Goal: Information Seeking & Learning: Learn about a topic

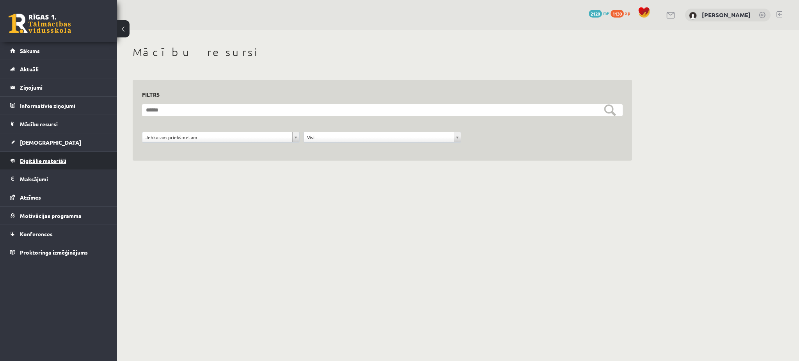
click at [53, 160] on span "Digitālie materiāli" at bounding box center [43, 160] width 46 height 7
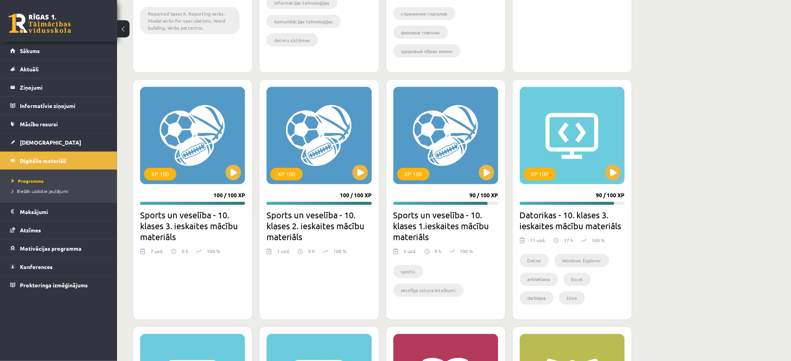
scroll to position [667, 0]
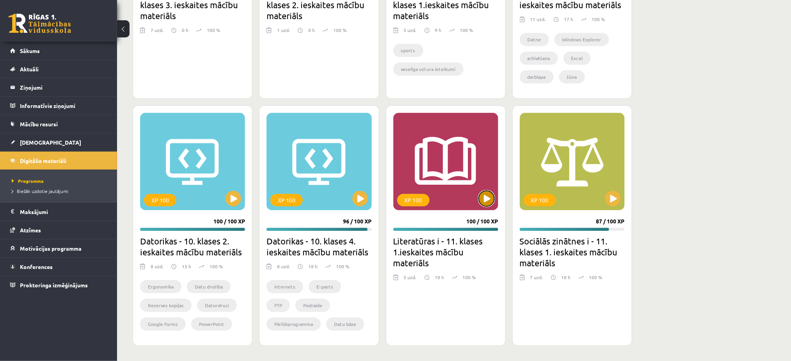
click at [488, 200] on button at bounding box center [487, 199] width 16 height 16
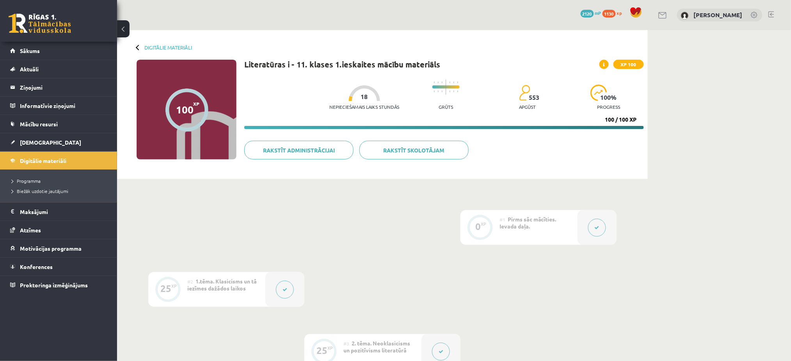
click at [288, 303] on div at bounding box center [284, 289] width 39 height 35
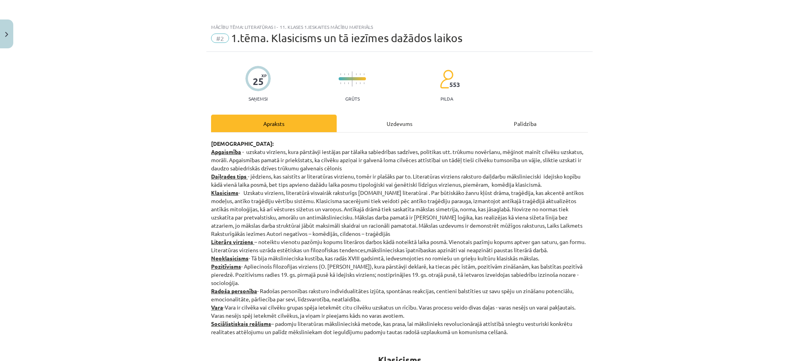
click at [384, 131] on div "Uzdevums" at bounding box center [400, 124] width 126 height 18
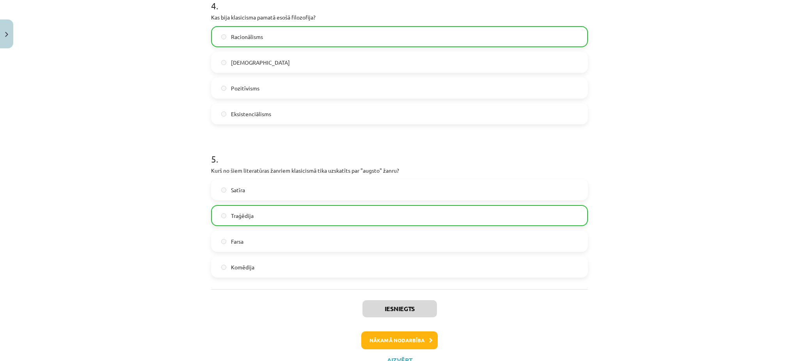
scroll to position [630, 0]
click at [401, 345] on button "Nākamā nodarbība" at bounding box center [399, 339] width 76 height 18
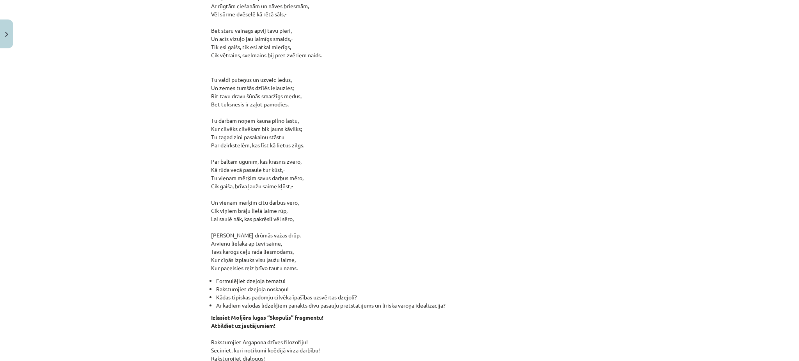
scroll to position [20, 0]
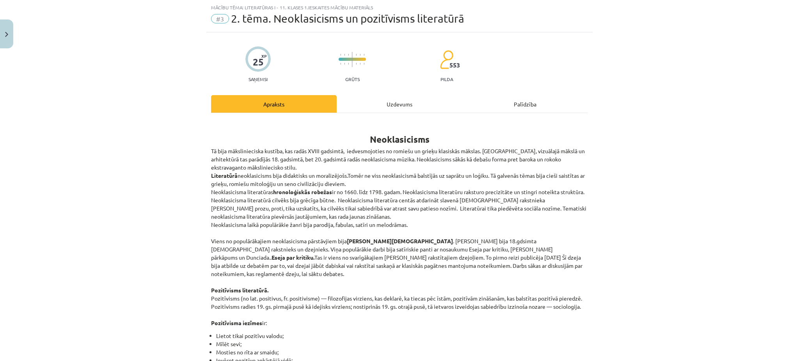
click at [411, 108] on div "Uzdevums" at bounding box center [400, 104] width 126 height 18
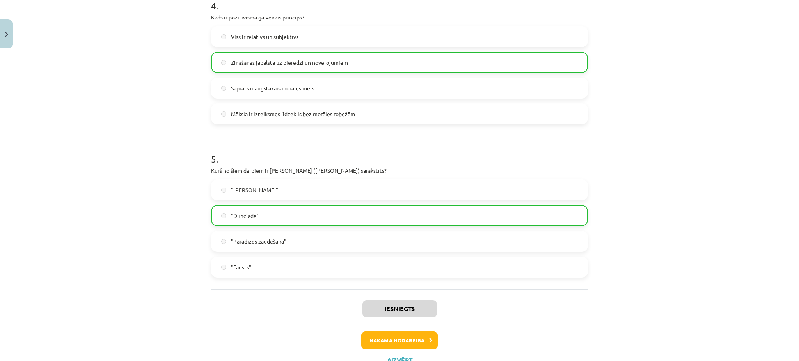
scroll to position [660, 0]
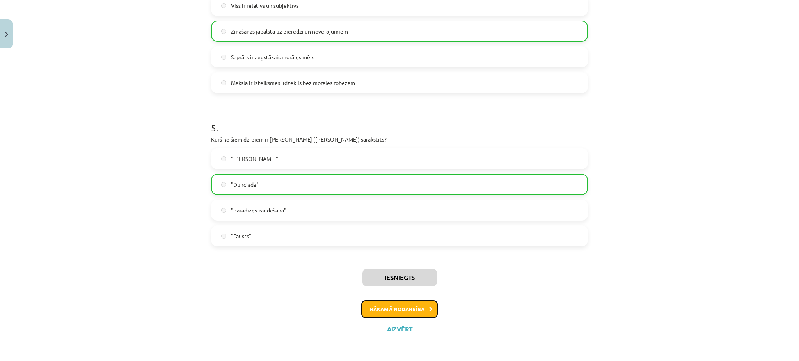
click at [371, 302] on button "Nākamā nodarbība" at bounding box center [399, 309] width 76 height 18
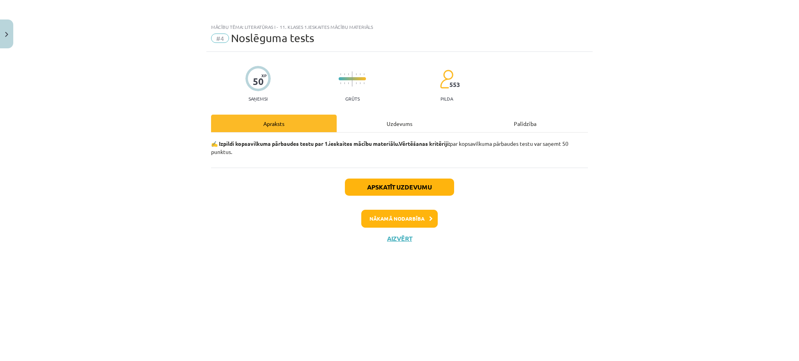
click at [383, 117] on div "Uzdevums" at bounding box center [400, 124] width 126 height 18
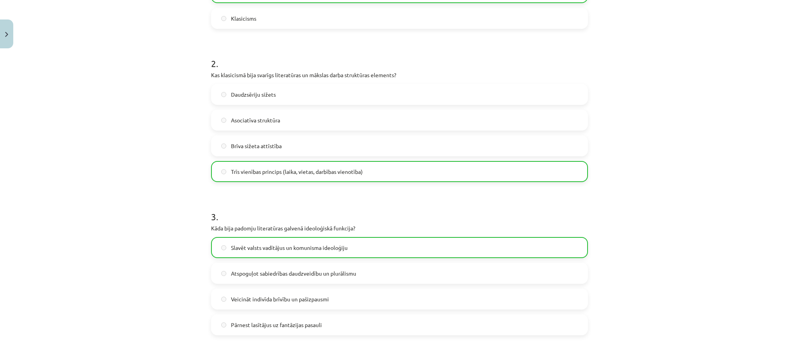
scroll to position [264, 0]
click at [383, 117] on label "Asociatīva struktūra" at bounding box center [399, 120] width 375 height 20
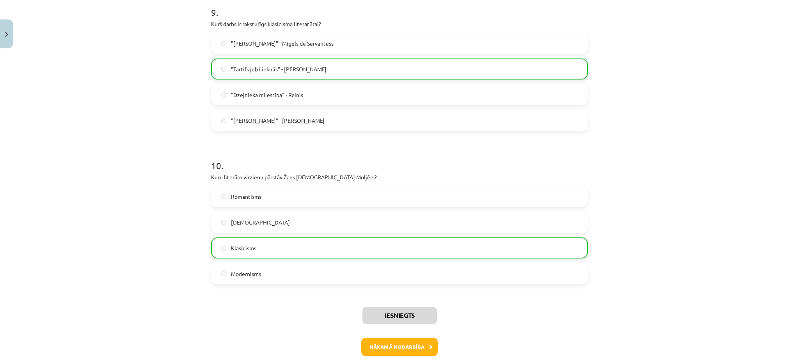
scroll to position [1426, 0]
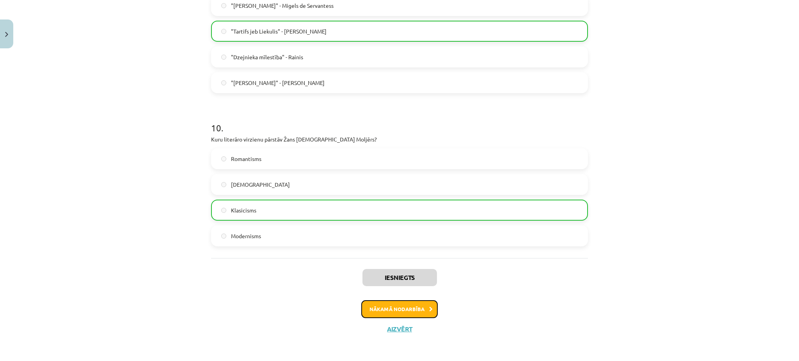
click at [404, 304] on button "Nākamā nodarbība" at bounding box center [399, 309] width 76 height 18
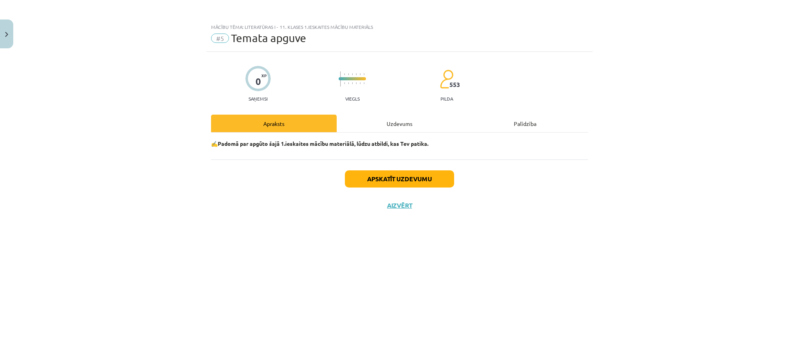
scroll to position [0, 0]
click at [387, 123] on div "Uzdevums" at bounding box center [400, 124] width 126 height 18
